Goal: Find contact information: Find contact information

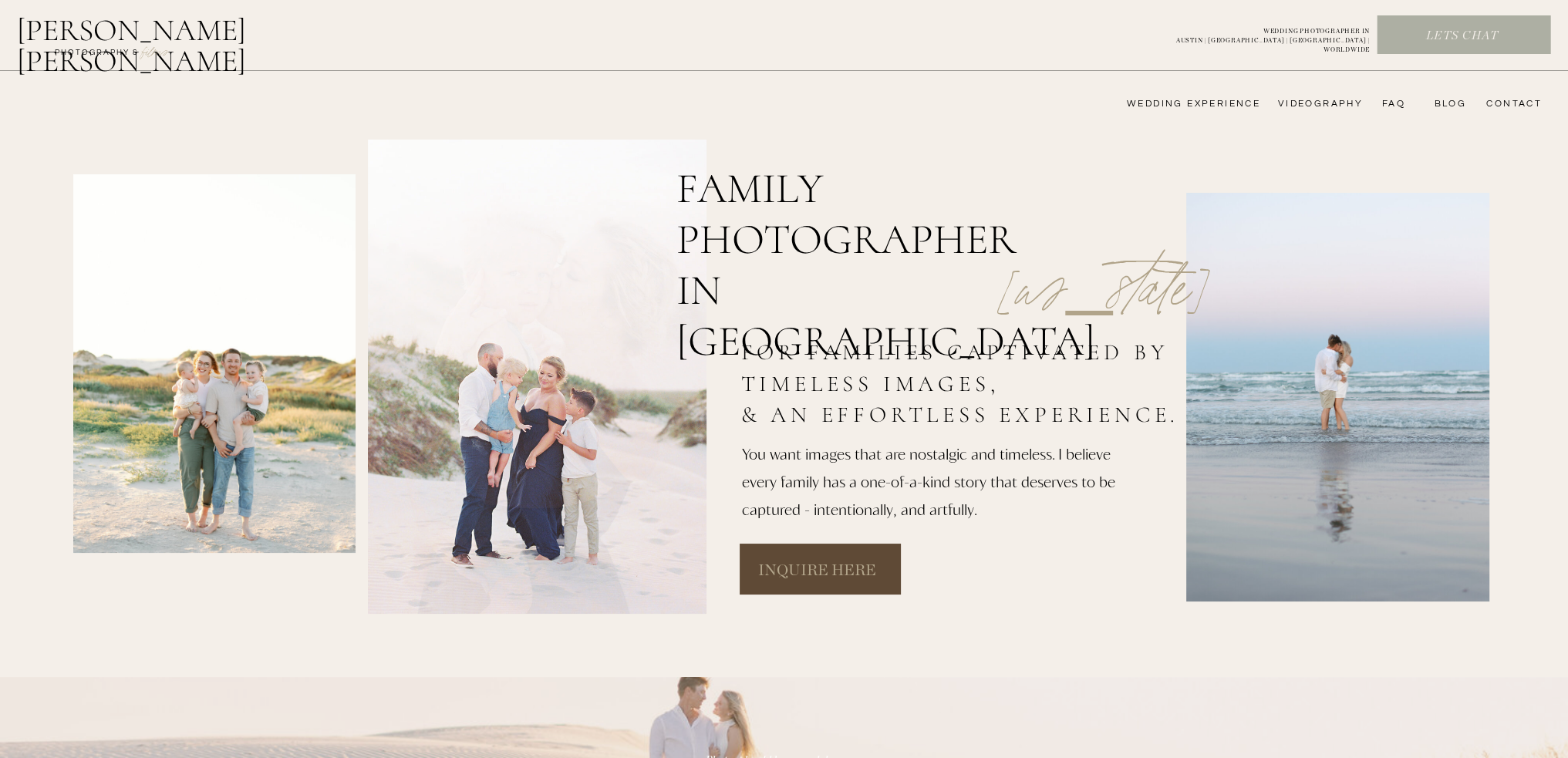
click at [1517, 104] on nav "CONTACT" at bounding box center [1512, 104] width 60 height 12
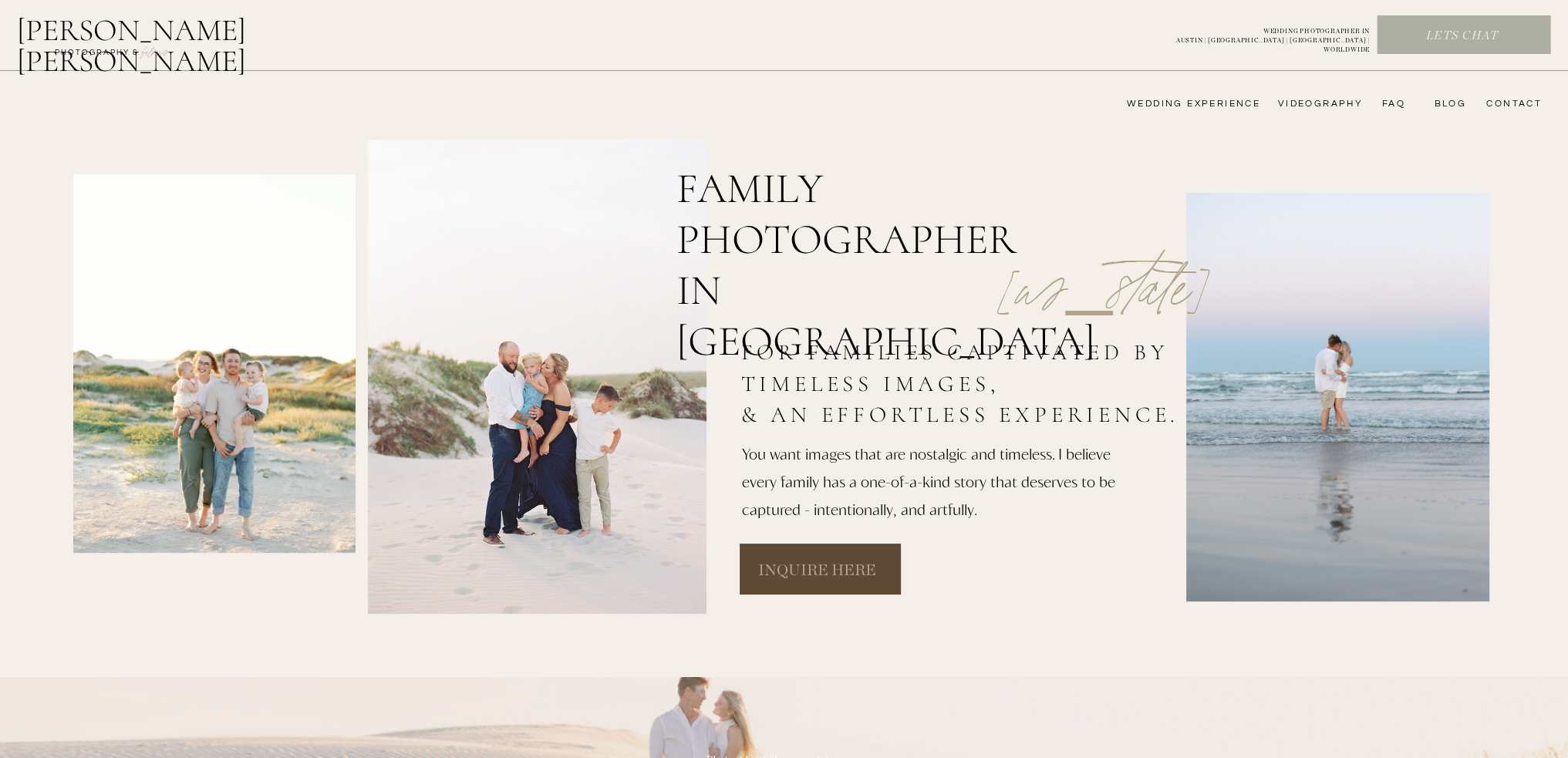
click at [1515, 108] on nav "CONTACT" at bounding box center [1512, 104] width 60 height 12
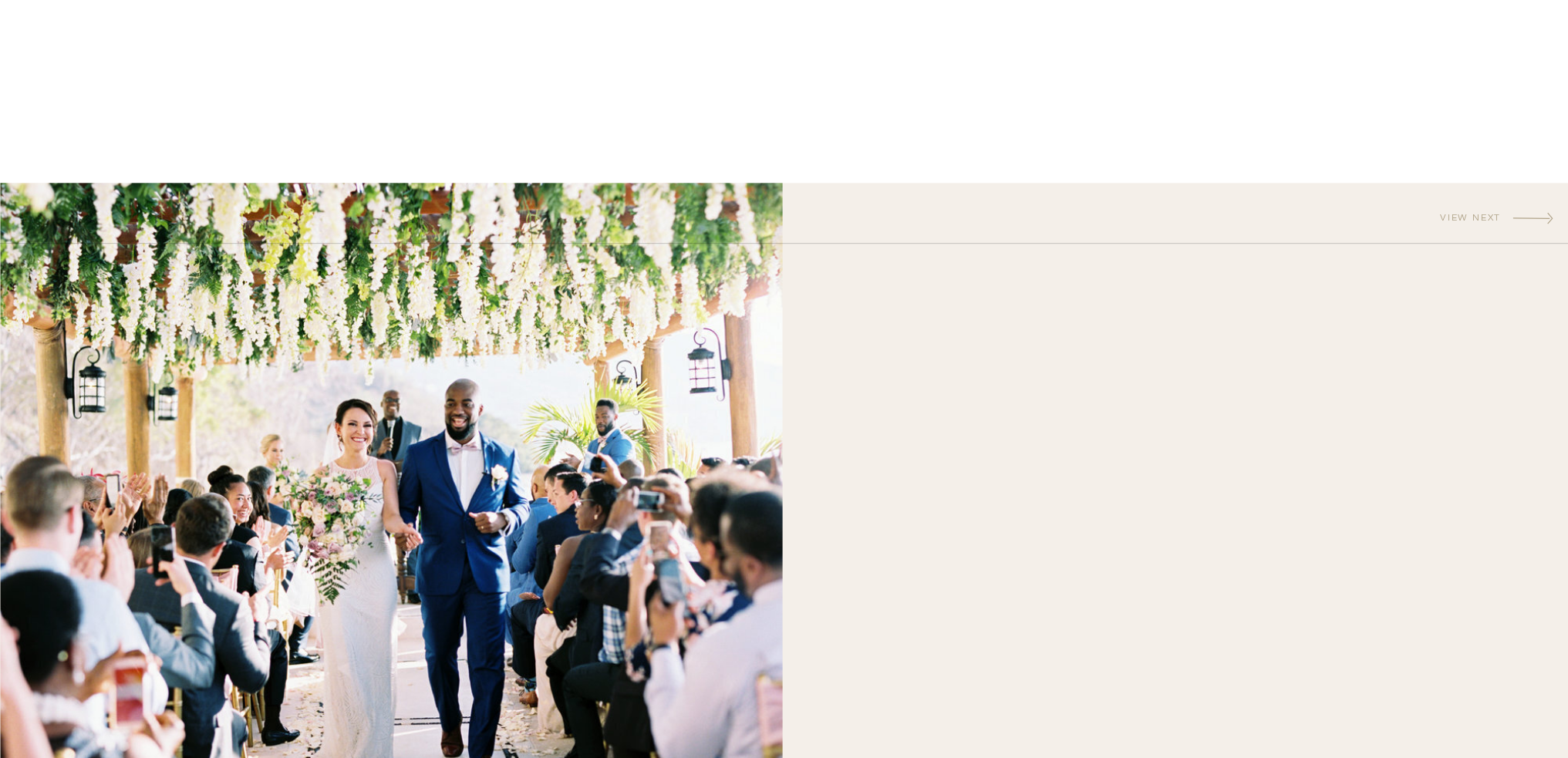
scroll to position [1234, 0]
